Goal: Task Accomplishment & Management: Complete application form

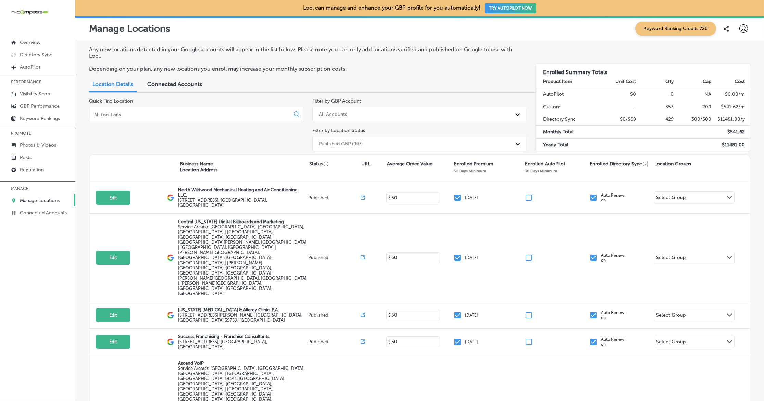
click at [183, 113] on input at bounding box center [190, 115] width 195 height 6
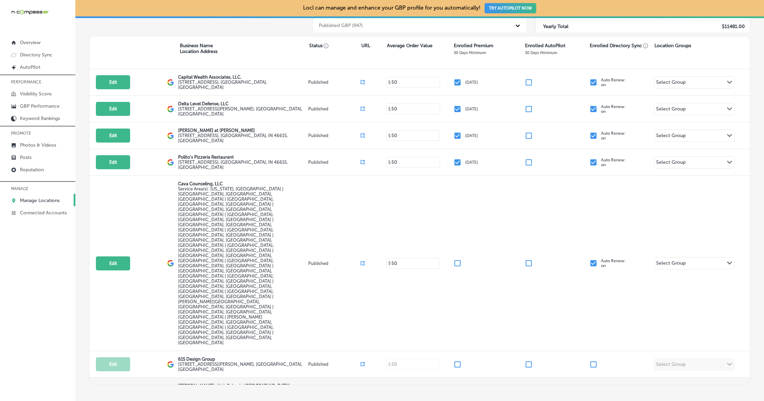
scroll to position [120, 0]
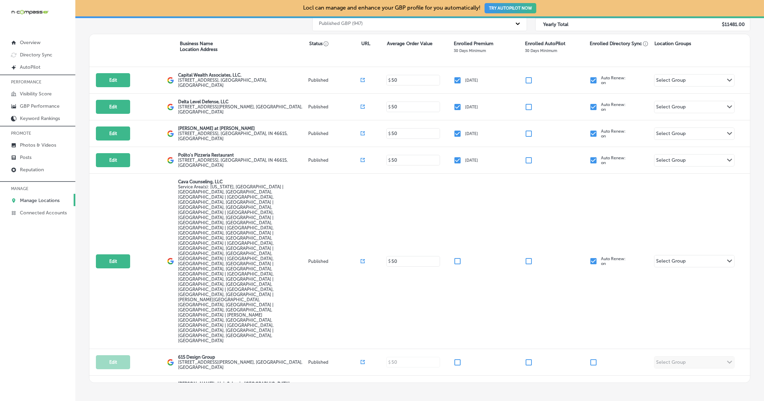
type input "615"
checkbox input "true"
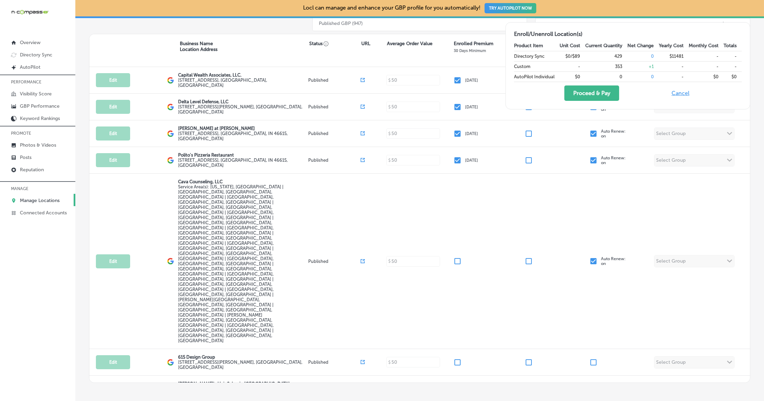
checkbox input "true"
click at [591, 96] on button "Proceed & Pay" at bounding box center [591, 93] width 55 height 15
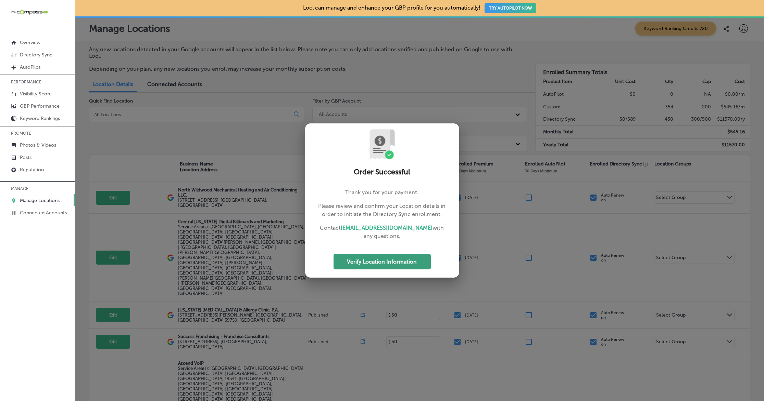
click at [386, 258] on button "Verify Location Information" at bounding box center [381, 261] width 97 height 15
select select "US"
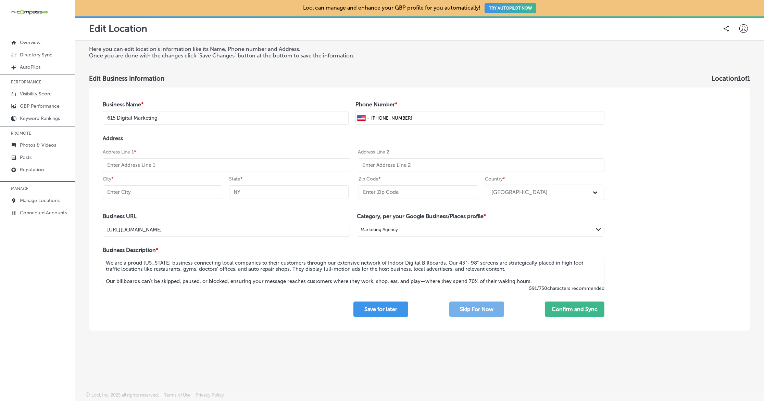
drag, startPoint x: 238, startPoint y: 166, endPoint x: 237, endPoint y: 158, distance: 7.2
click at [238, 166] on input "text" at bounding box center [227, 165] width 248 height 14
paste input "11205 Lebanon Rd. #1013"
type input "11205 Lebanon Rd. #1013"
select select "US"
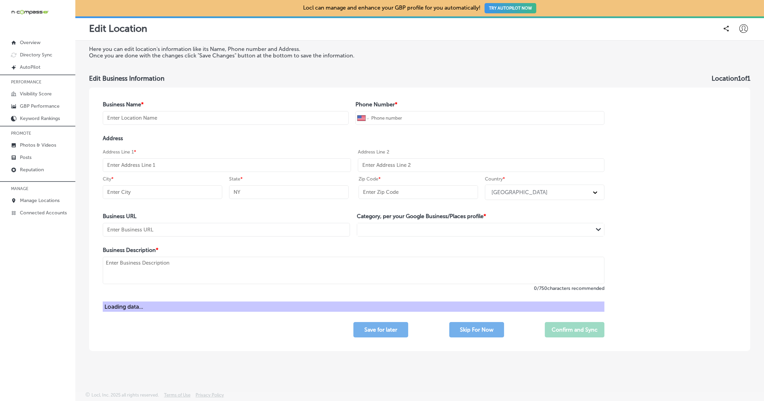
type input "615 Digital Marketing"
type input "+1 615 378 5188"
type input "https://615digitalmarketing.com/"
type textarea "We are a proud Tennessee business connecting local companies to their customers…"
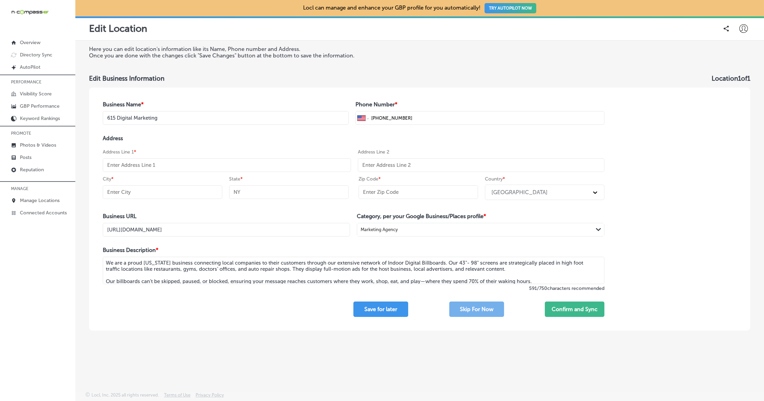
click at [168, 190] on input "text" at bounding box center [162, 192] width 119 height 14
paste input "Mt. Juliet"
type input "Mt. Juliet"
click at [257, 193] on input "text" at bounding box center [288, 192] width 119 height 14
type input "TN"
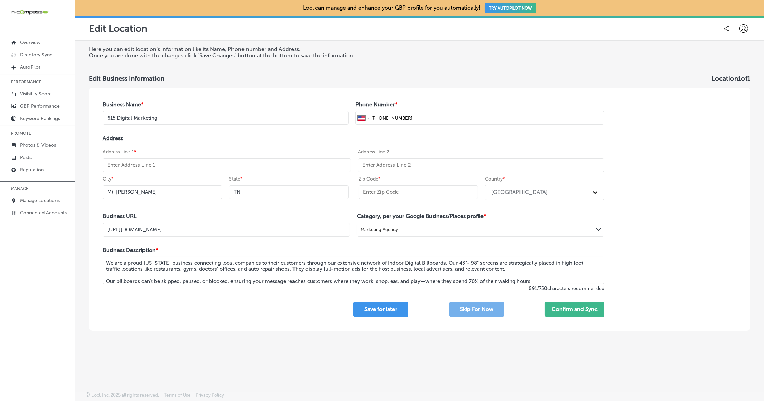
click at [380, 187] on input "text" at bounding box center [417, 192] width 119 height 14
paste input "37122"
type input "37122"
click at [561, 309] on button "Confirm and Sync" at bounding box center [574, 309] width 60 height 15
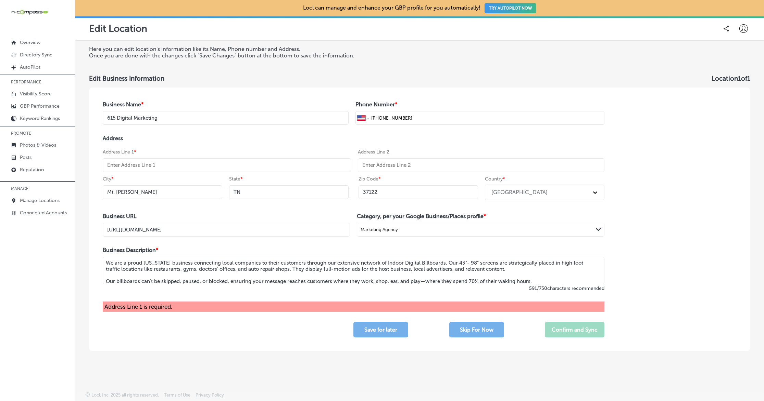
drag, startPoint x: 174, startPoint y: 168, endPoint x: 180, endPoint y: 171, distance: 6.5
click at [174, 167] on input "text" at bounding box center [227, 165] width 248 height 14
click at [182, 165] on input "text" at bounding box center [227, 165] width 248 height 14
paste input "11205 Lebanon Rd. #1013"
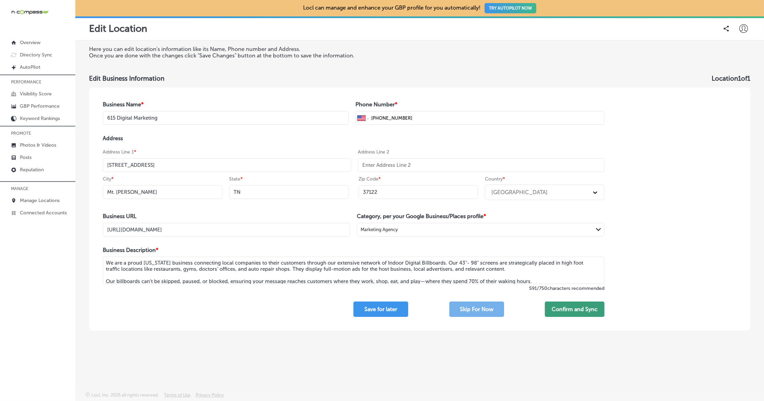
type input "11205 Lebanon Rd. #1013"
click at [586, 311] on button "Confirm and Sync" at bounding box center [574, 309] width 60 height 15
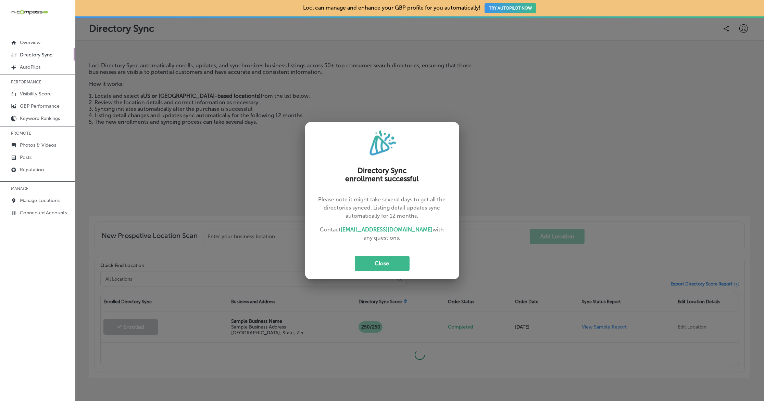
click at [387, 269] on div "Directory Sync enrollment successful Please note it might take several days to …" at bounding box center [382, 200] width 154 height 157
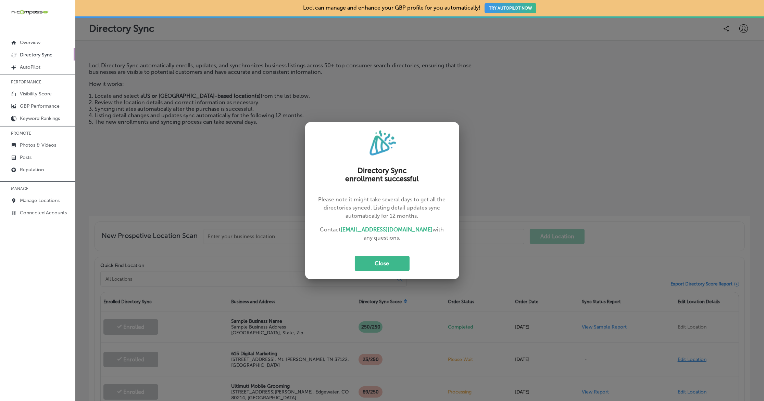
drag, startPoint x: 387, startPoint y: 266, endPoint x: 385, endPoint y: 261, distance: 5.1
click at [388, 264] on button "Close" at bounding box center [382, 263] width 55 height 15
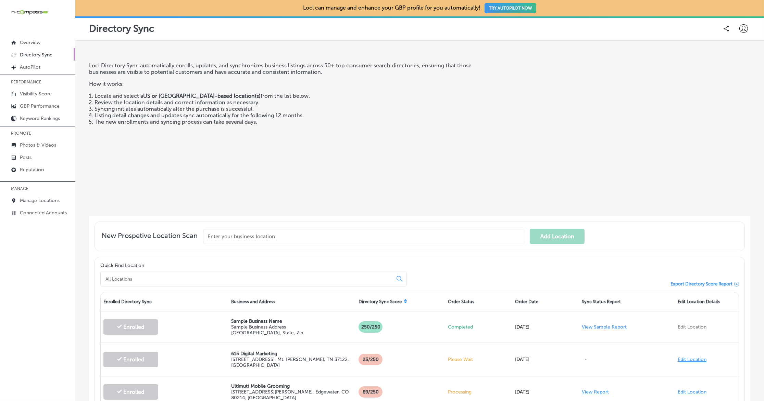
click at [740, 28] on icon at bounding box center [743, 28] width 9 height 9
click at [735, 67] on p "My Teams" at bounding box center [730, 71] width 25 height 8
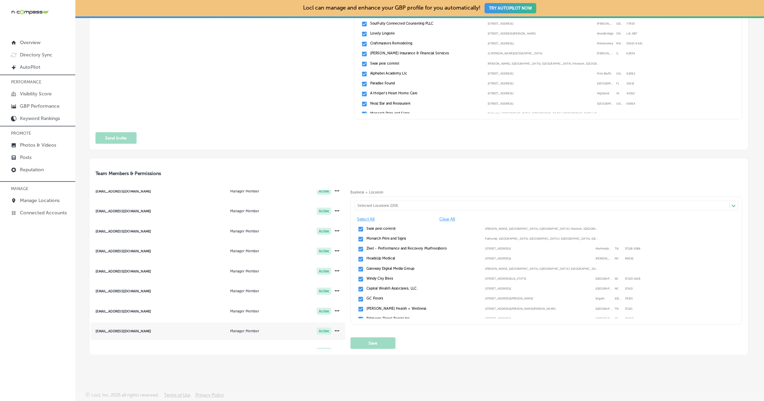
scroll to position [220, 0]
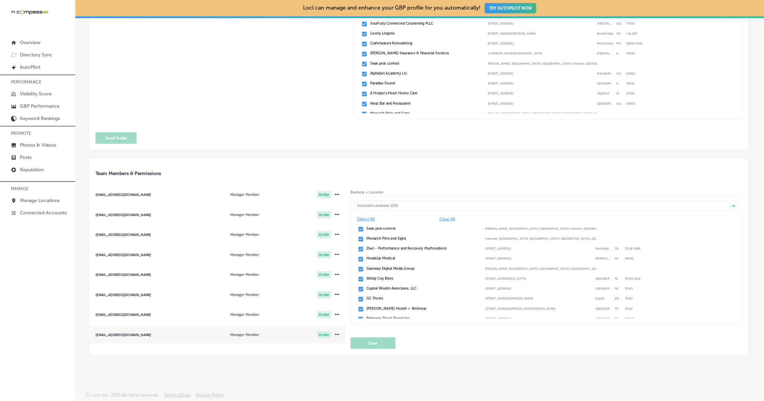
click at [126, 333] on div "[EMAIL_ADDRESS][DOMAIN_NAME]" at bounding box center [134, 335] width 77 height 4
